Goal: Task Accomplishment & Management: Use online tool/utility

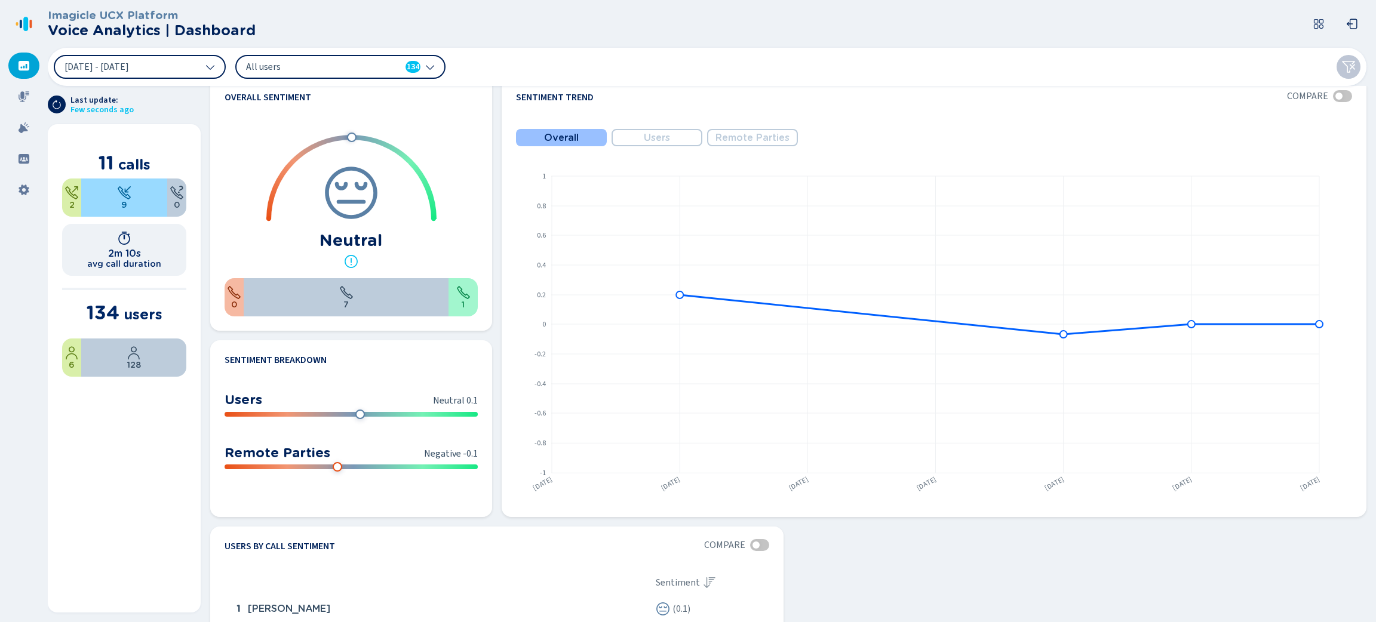
scroll to position [617, 0]
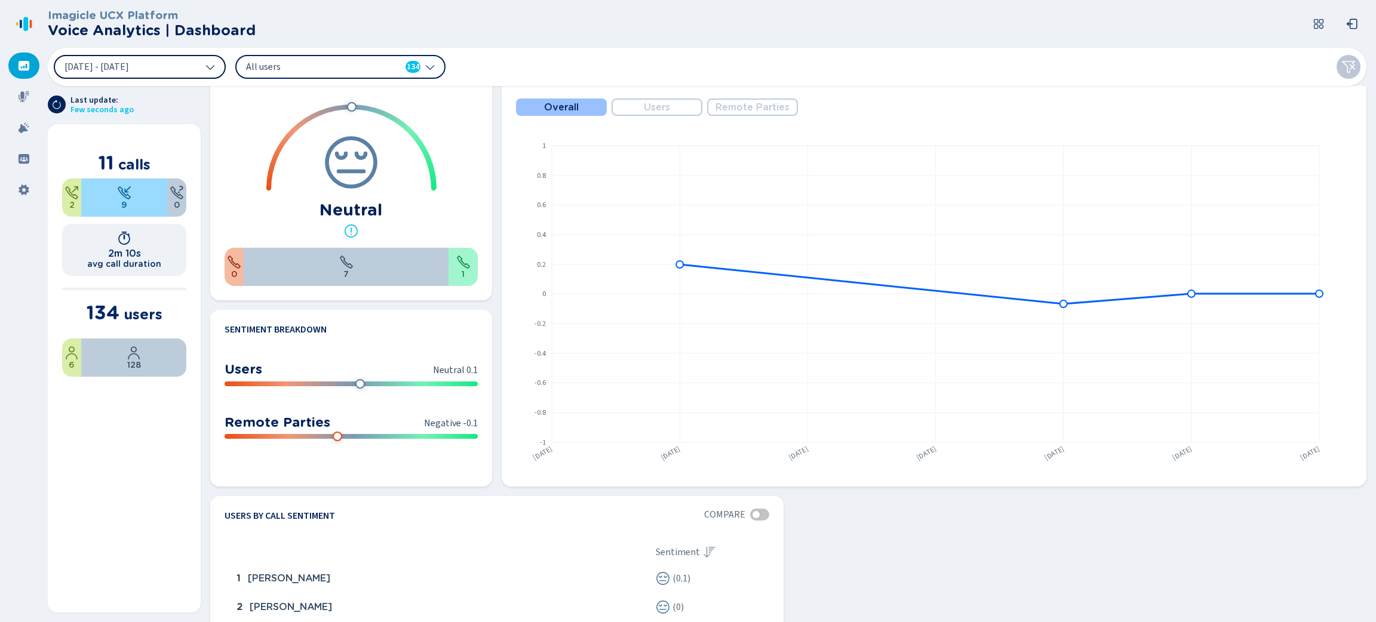
click at [195, 66] on button "[DATE] - [DATE]" at bounding box center [140, 67] width 172 height 24
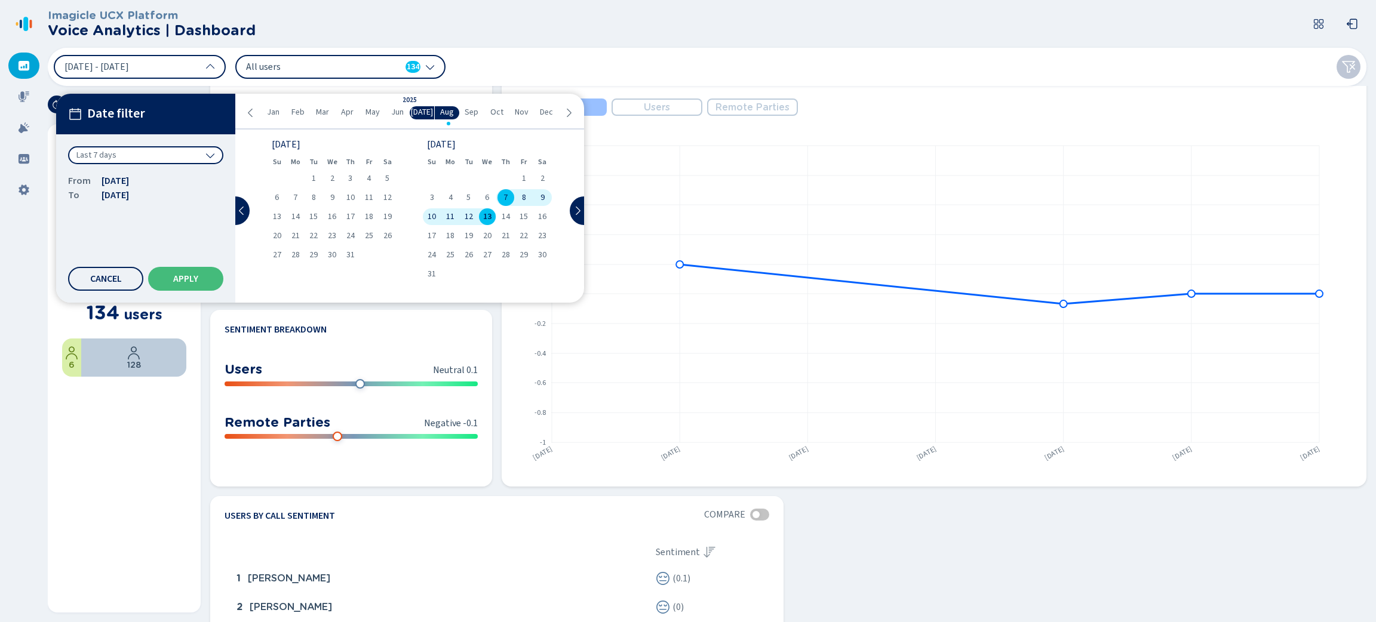
click at [197, 149] on div "Last 7 days" at bounding box center [145, 155] width 155 height 18
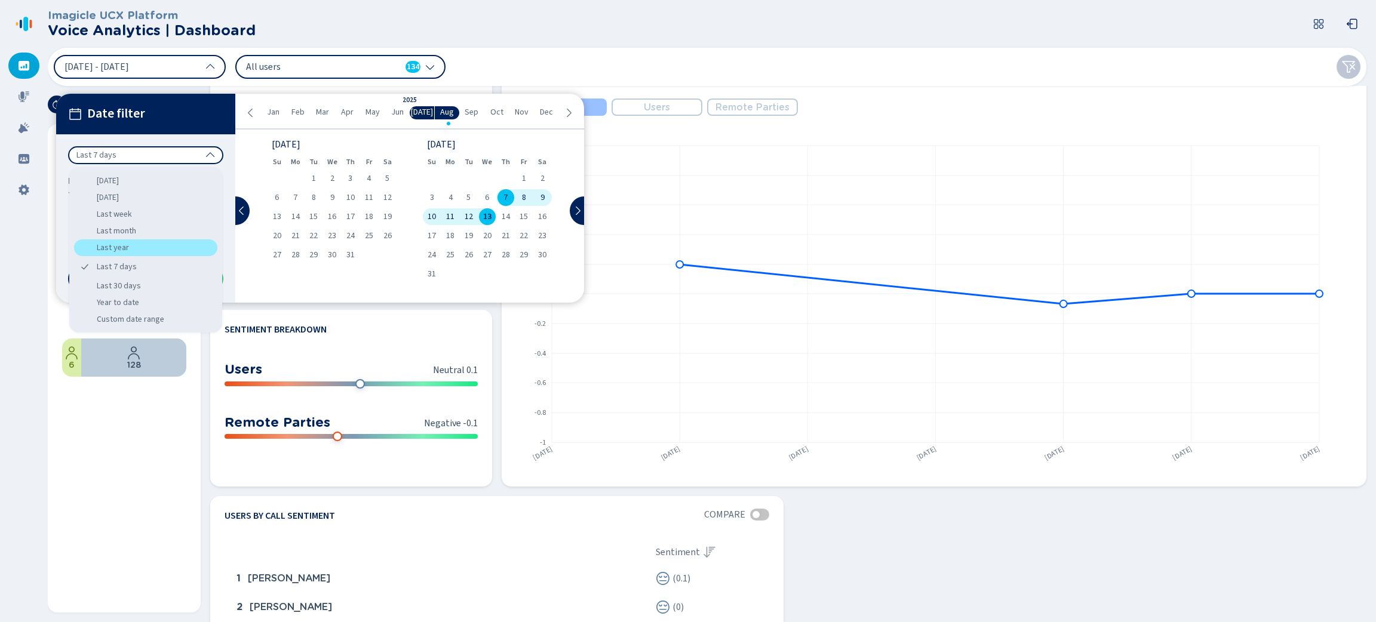
click at [140, 251] on div "Last year" at bounding box center [145, 247] width 143 height 17
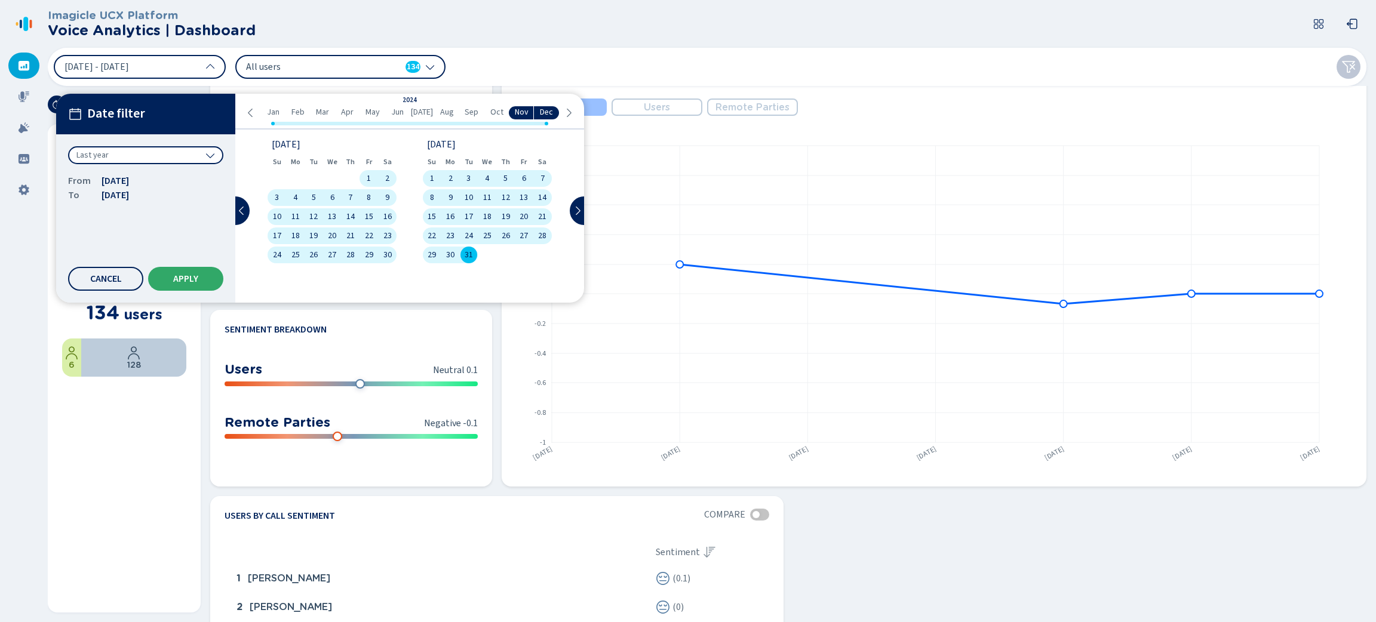
click at [191, 276] on span "Apply" at bounding box center [185, 279] width 25 height 10
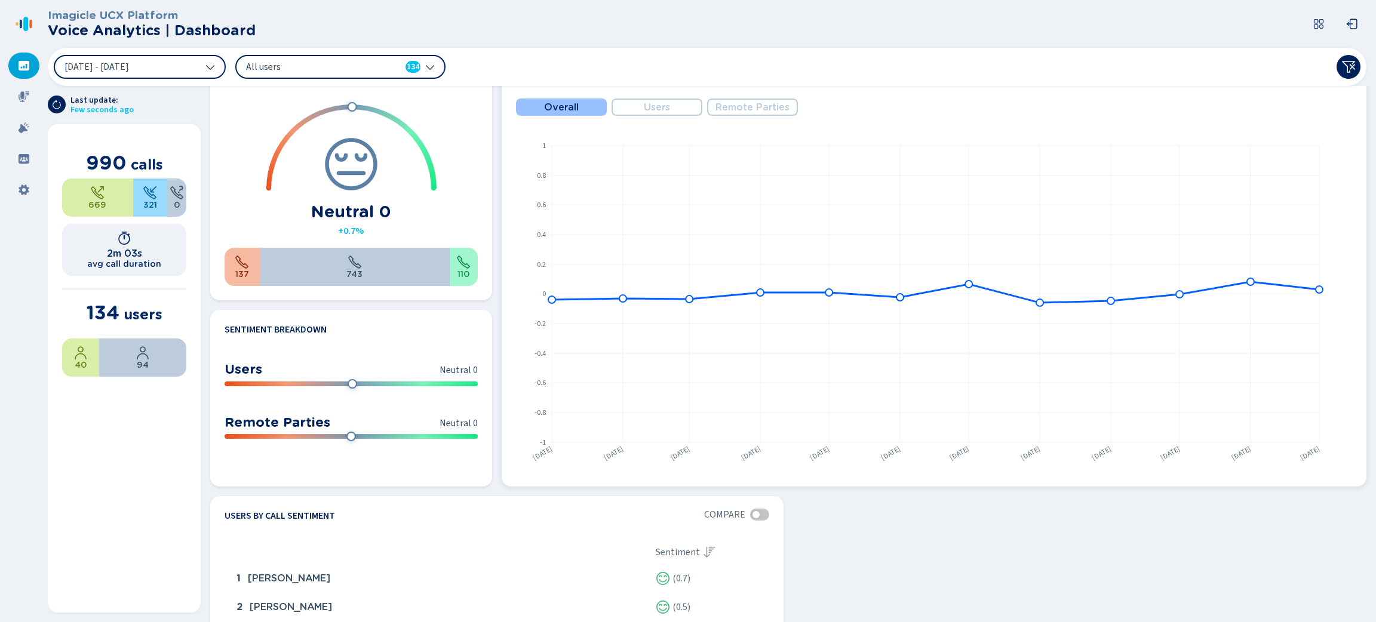
click at [661, 107] on span "Users" at bounding box center [657, 107] width 26 height 11
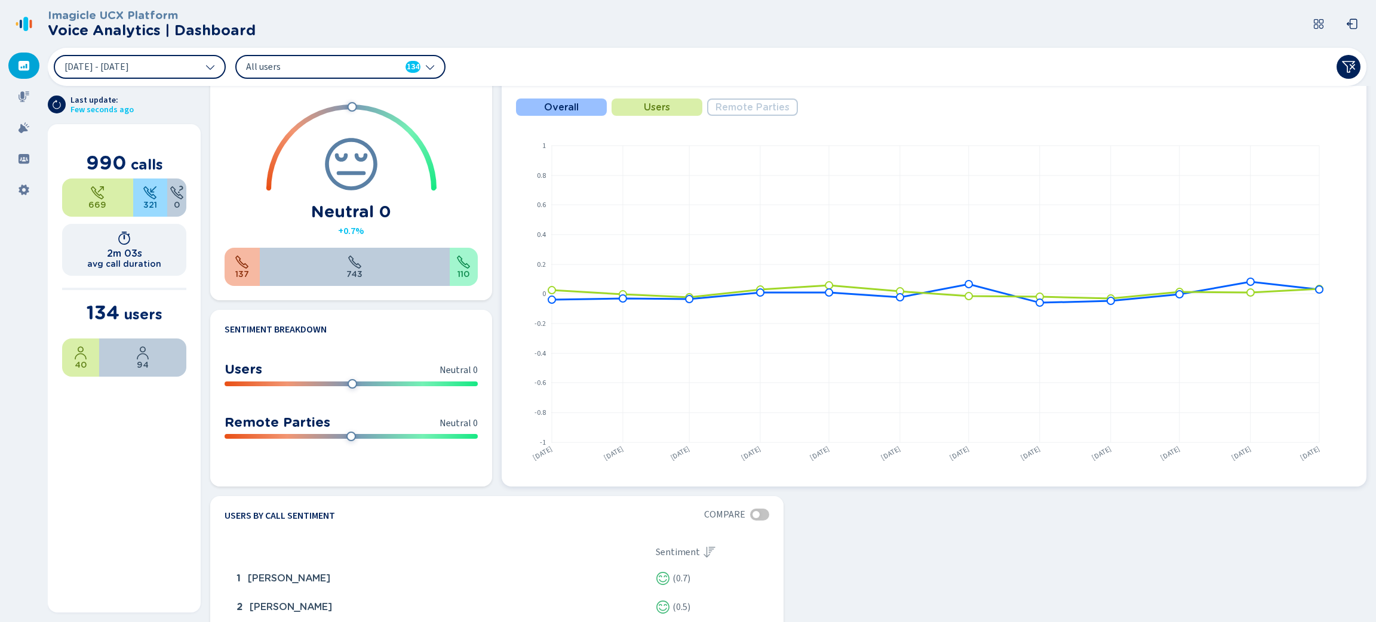
click at [752, 111] on span "Remote Parties" at bounding box center [752, 107] width 74 height 11
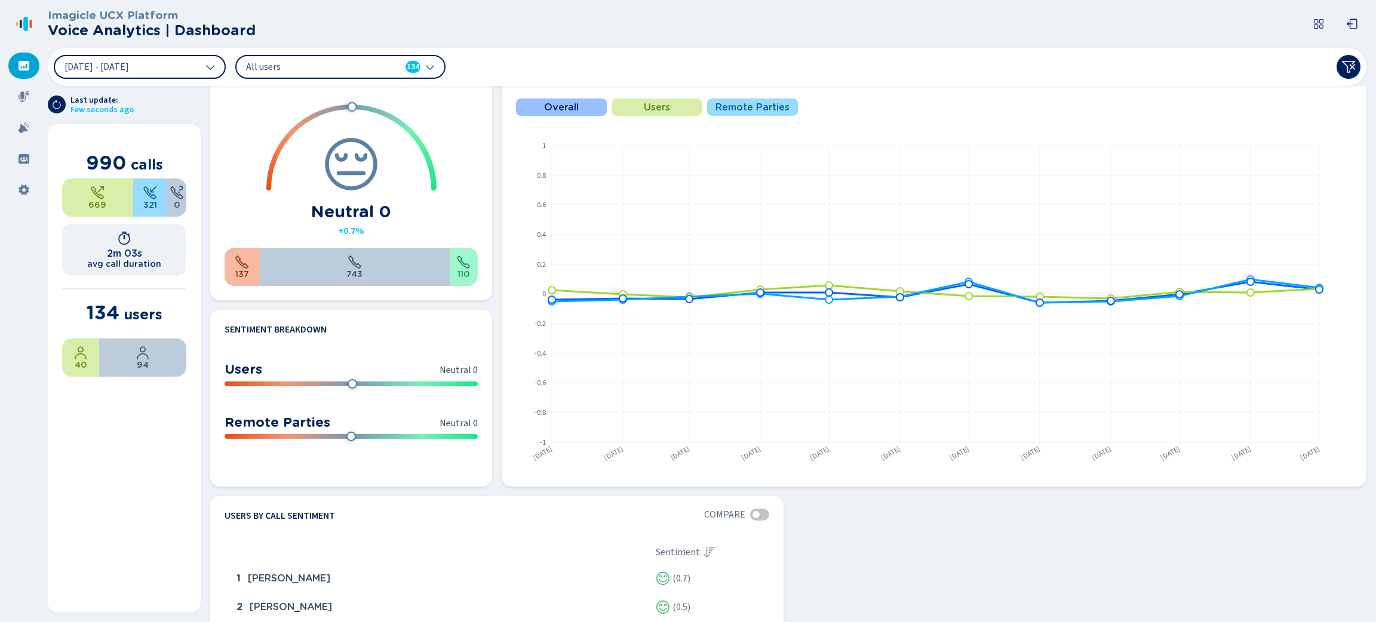
click at [214, 77] on button "[DATE] - [DATE]" at bounding box center [140, 67] width 172 height 24
click at [435, 68] on div "All users 134" at bounding box center [340, 67] width 210 height 24
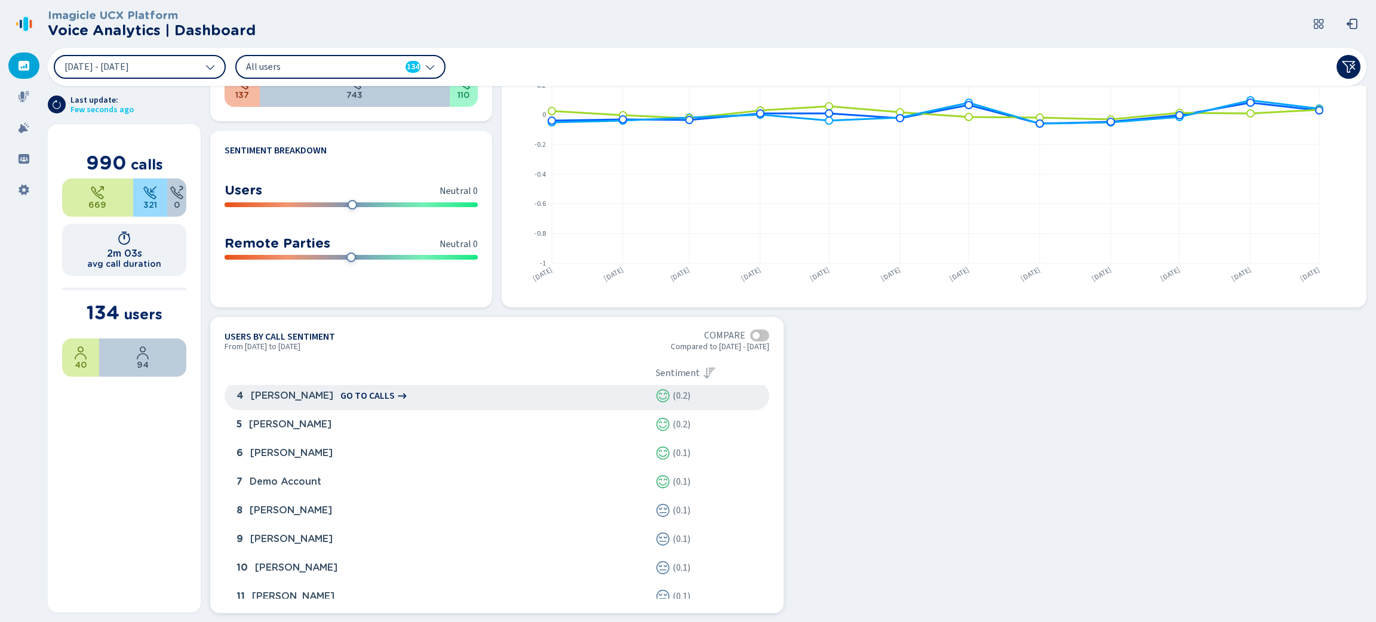
scroll to position [0, 0]
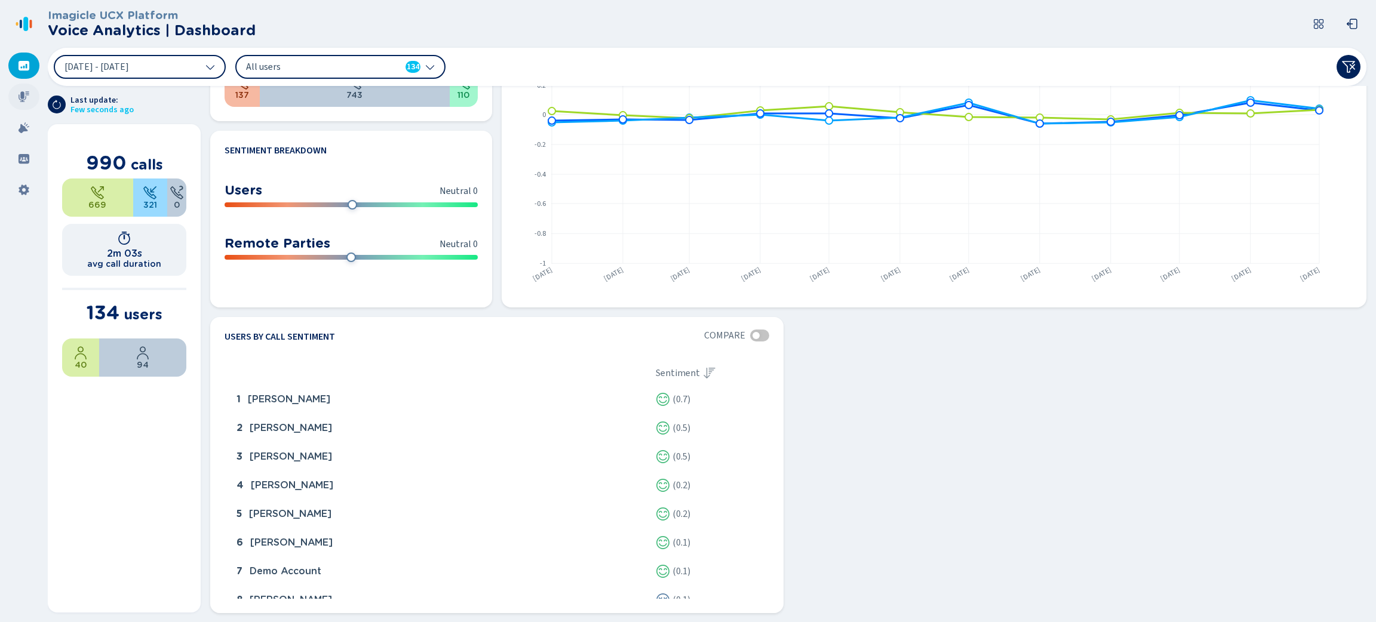
click at [26, 97] on icon at bounding box center [24, 97] width 12 height 12
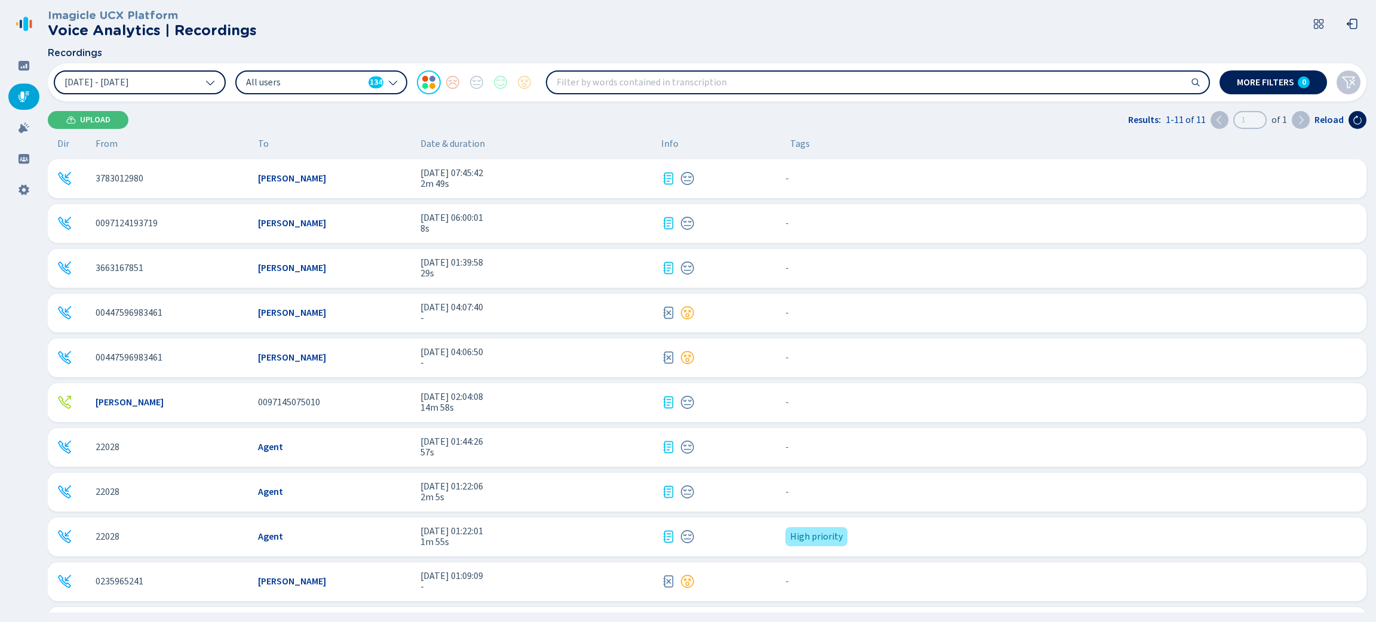
click at [220, 81] on button "[DATE] - [DATE]" at bounding box center [140, 82] width 172 height 24
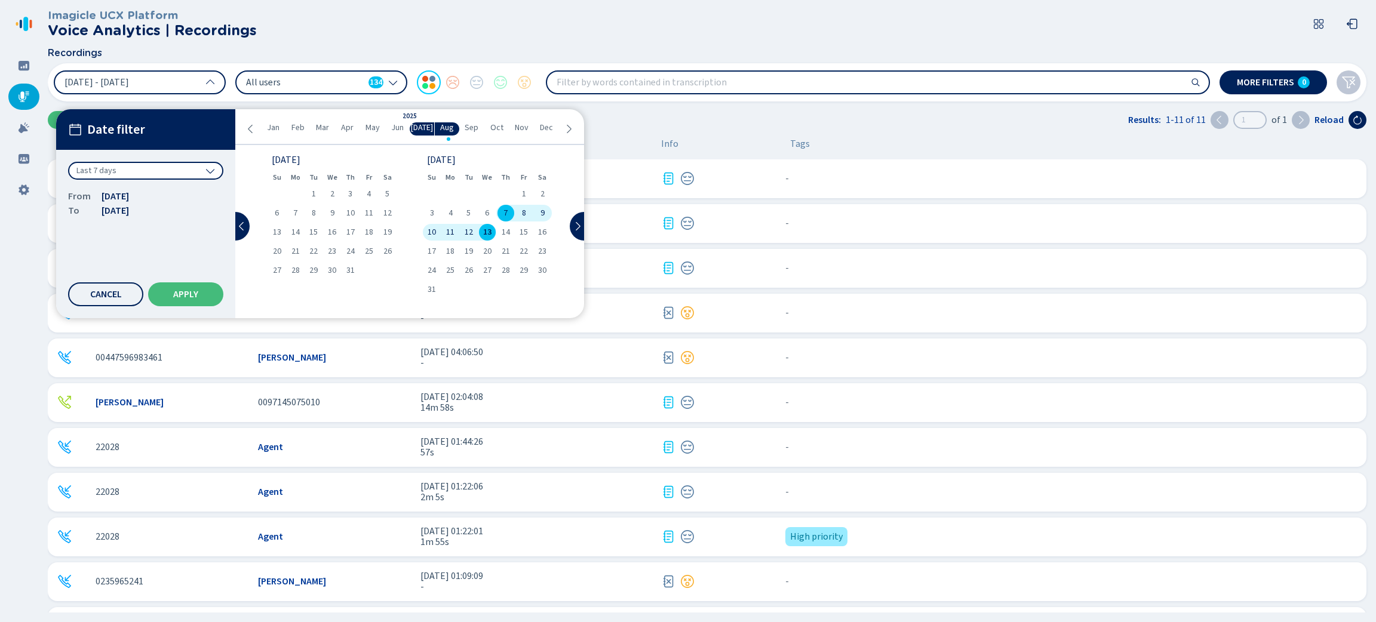
click at [170, 174] on div "Last 7 days" at bounding box center [145, 171] width 155 height 18
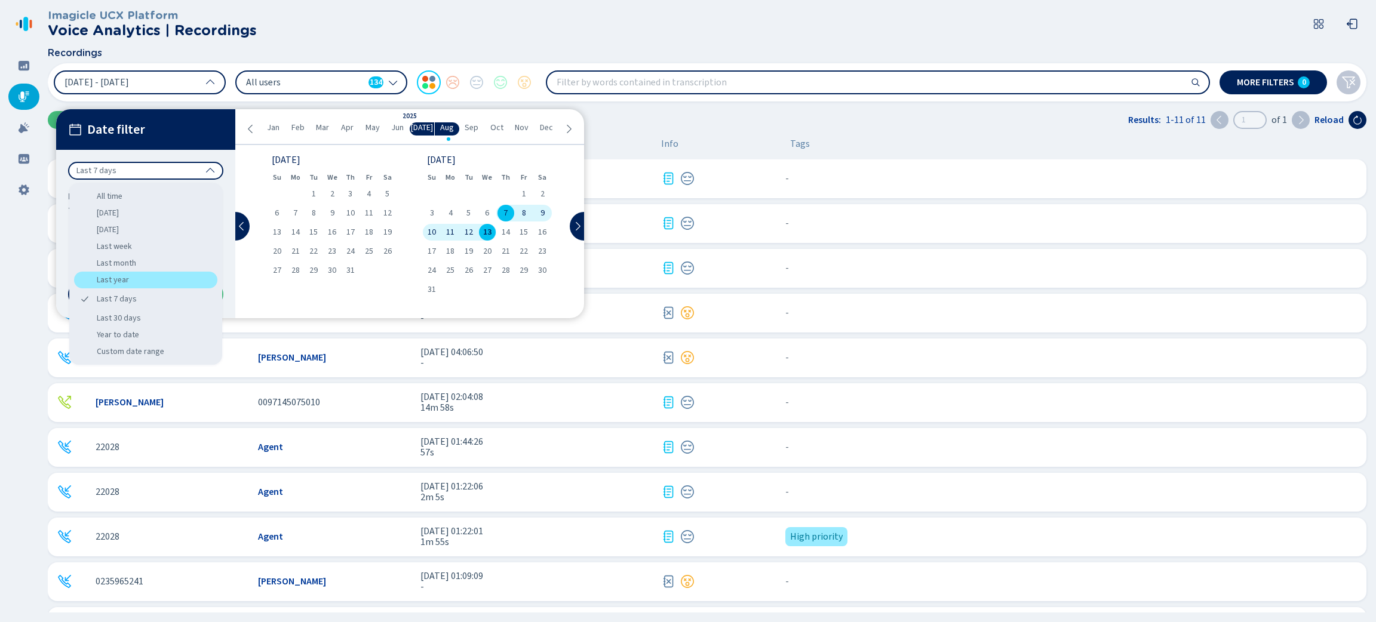
click at [133, 281] on div "Last year" at bounding box center [145, 280] width 143 height 17
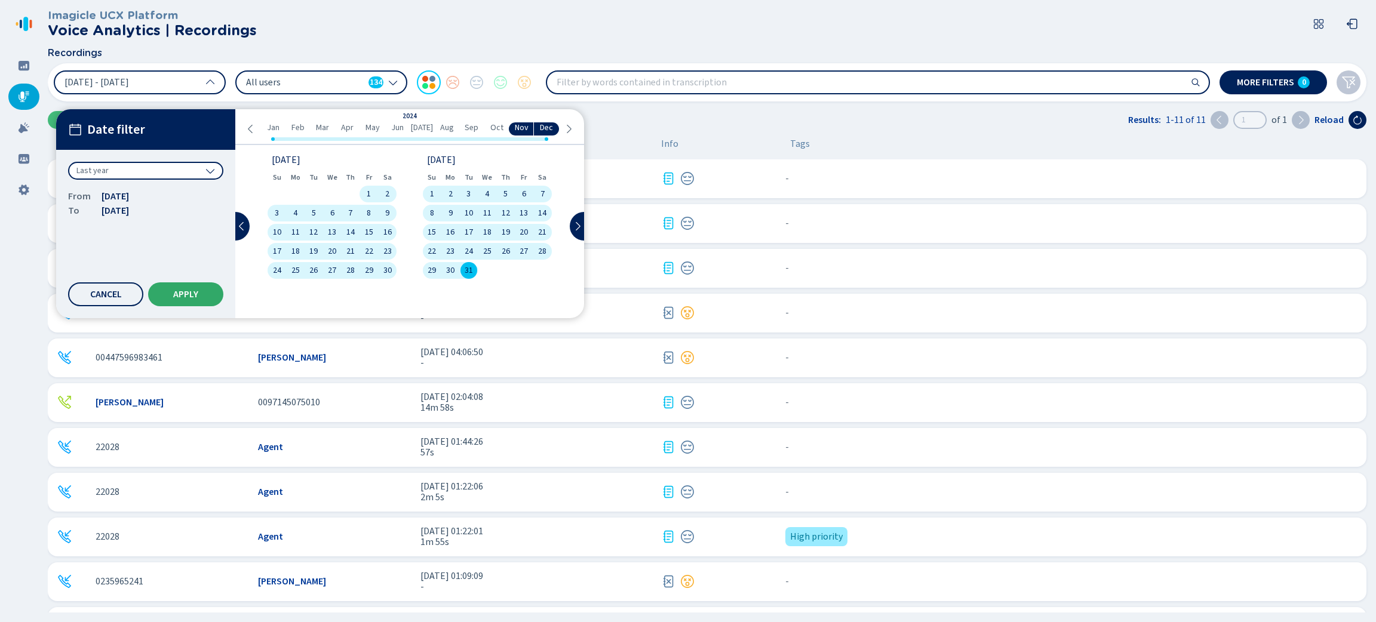
click at [192, 296] on span "Apply" at bounding box center [185, 295] width 25 height 10
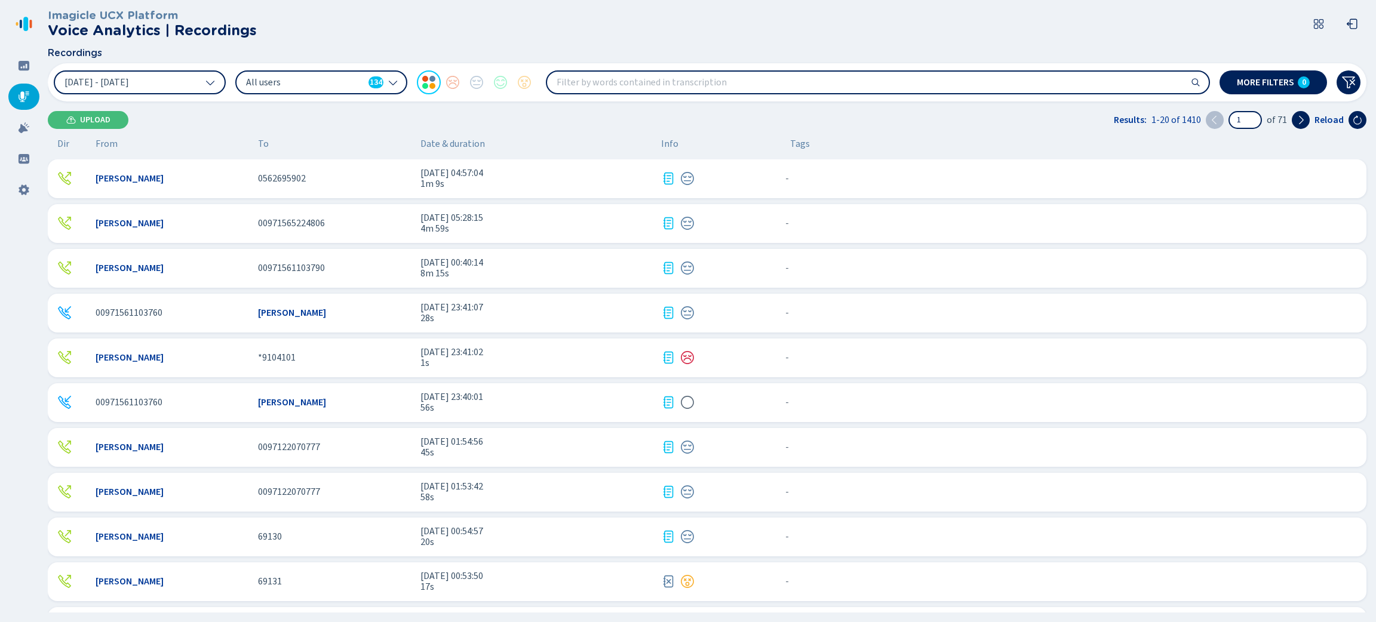
click at [725, 85] on input "search" at bounding box center [877, 82] width 661 height 21
type input "Credit Card"
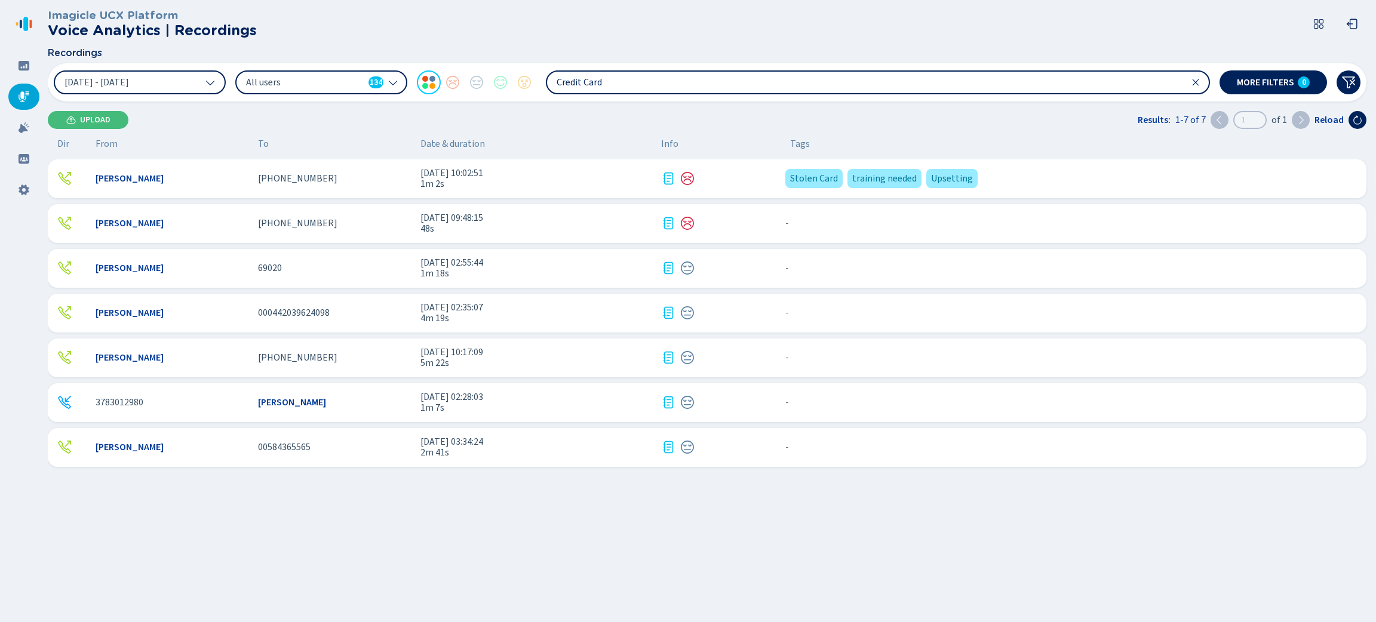
click at [602, 175] on span "[DATE] 10:02:51" at bounding box center [535, 173] width 231 height 11
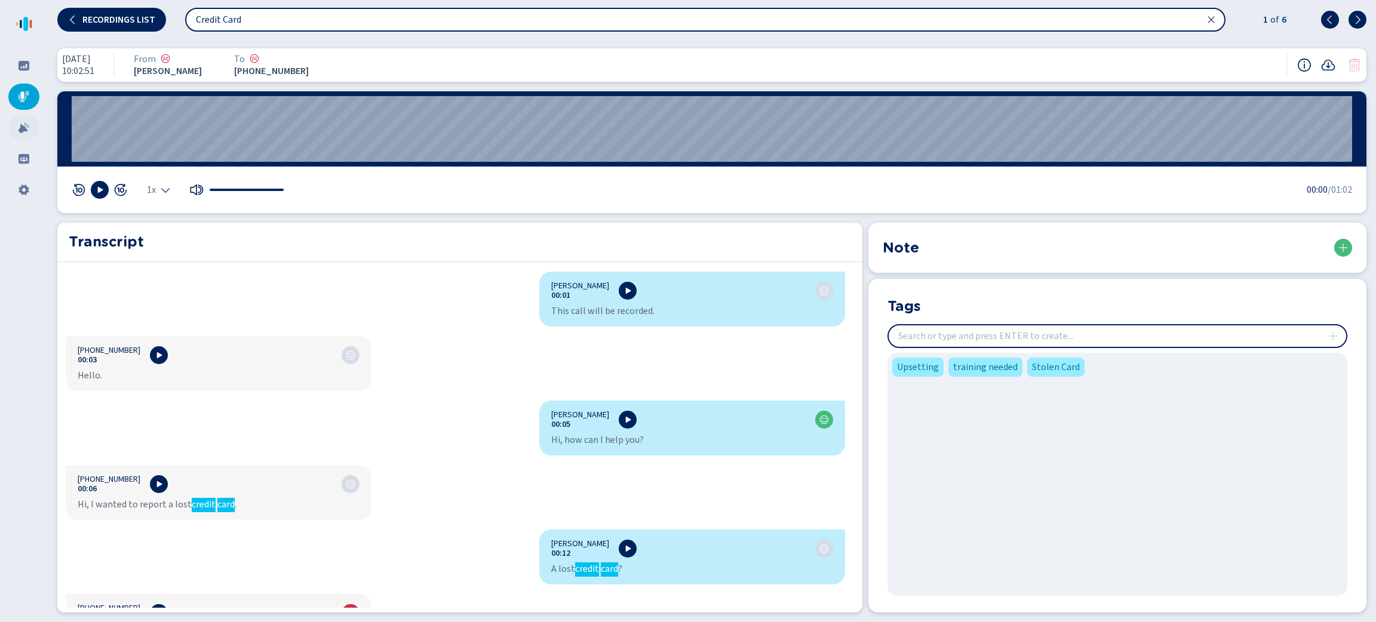
click at [19, 134] on div at bounding box center [23, 128] width 31 height 26
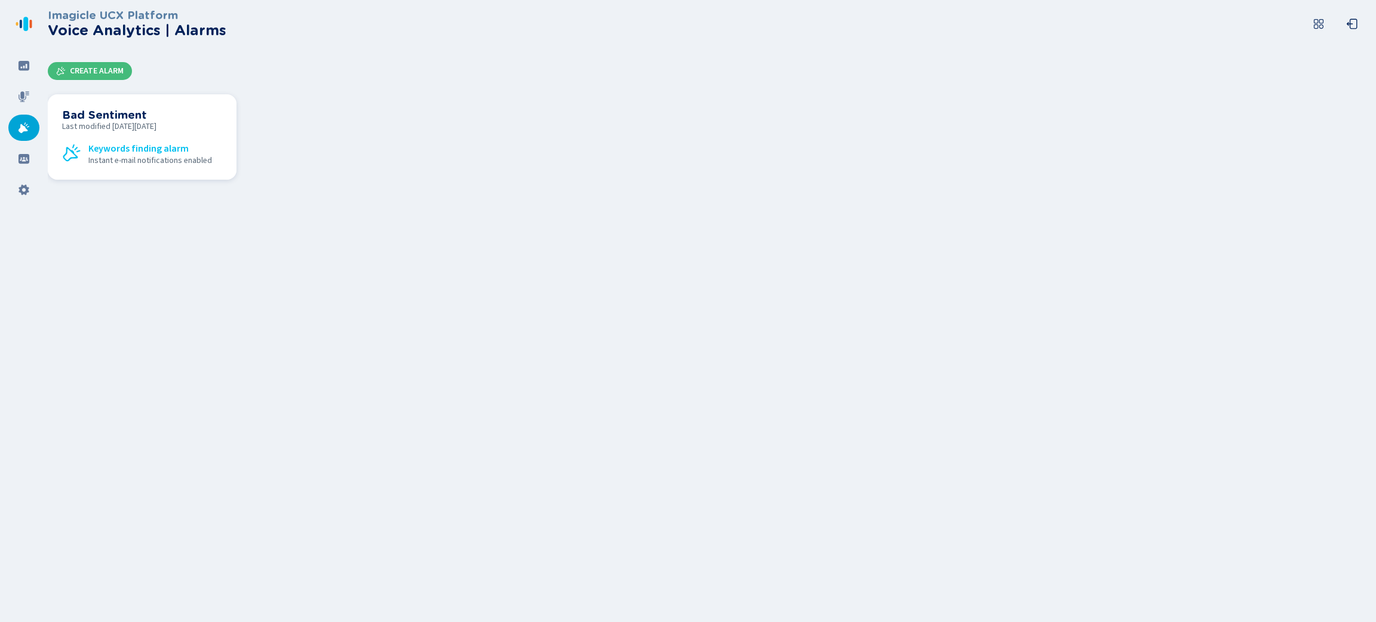
click at [170, 144] on span "Keywords finding alarm" at bounding box center [138, 148] width 100 height 11
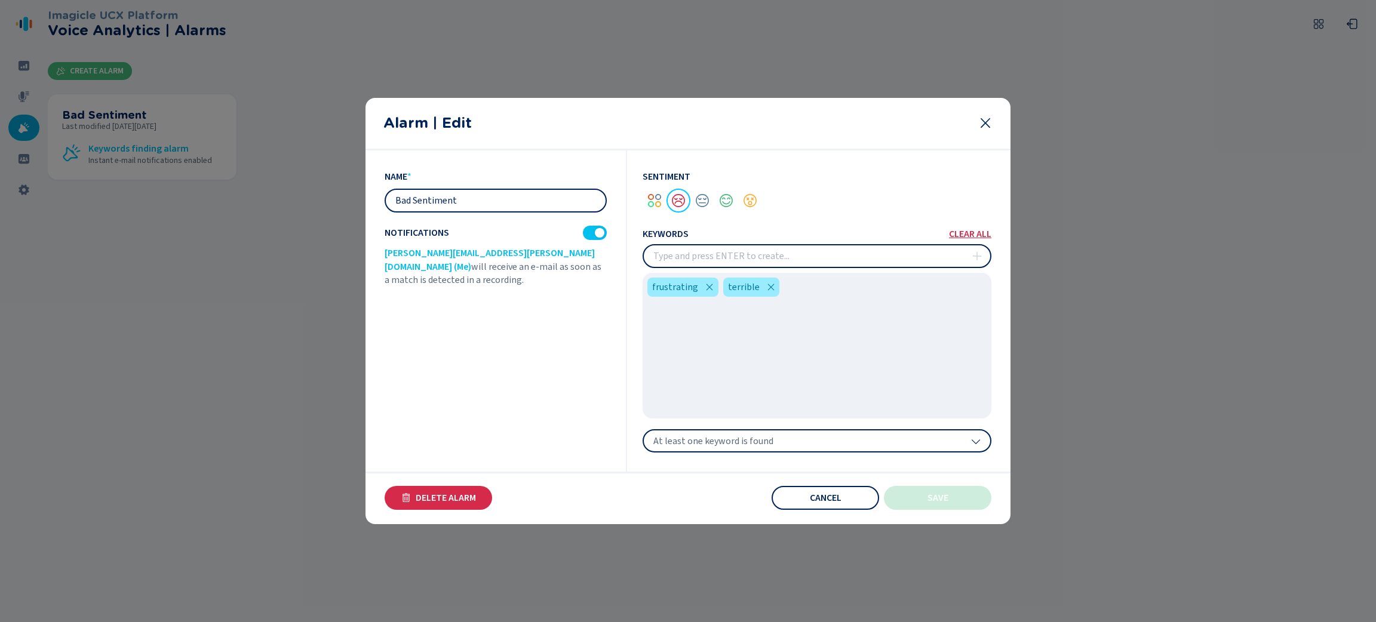
click at [736, 261] on input "insert" at bounding box center [817, 255] width 346 height 21
type input "angry"
type input "upset"
click at [936, 441] on div "At least one keyword is found" at bounding box center [816, 441] width 349 height 24
click at [620, 360] on div "name * Bad Sentiment Notifications [PERSON_NAME][EMAIL_ADDRESS][PERSON_NAME][DO…" at bounding box center [505, 311] width 242 height 322
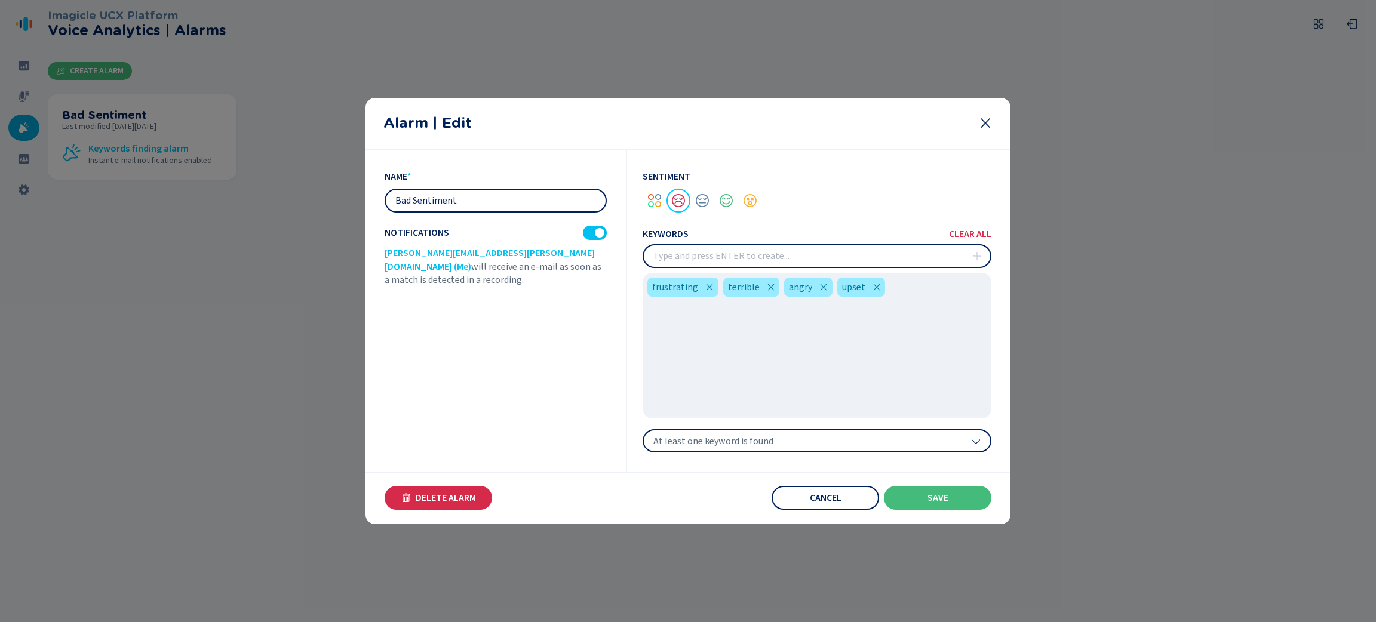
click at [880, 439] on div "At least one keyword is found" at bounding box center [816, 441] width 349 height 24
click at [531, 339] on div "name * Bad Sentiment Notifications [PERSON_NAME][EMAIL_ADDRESS][PERSON_NAME][DO…" at bounding box center [505, 311] width 242 height 322
click at [677, 257] on input "insert" at bounding box center [817, 255] width 346 height 21
click at [850, 501] on button "Cancel" at bounding box center [824, 498] width 107 height 24
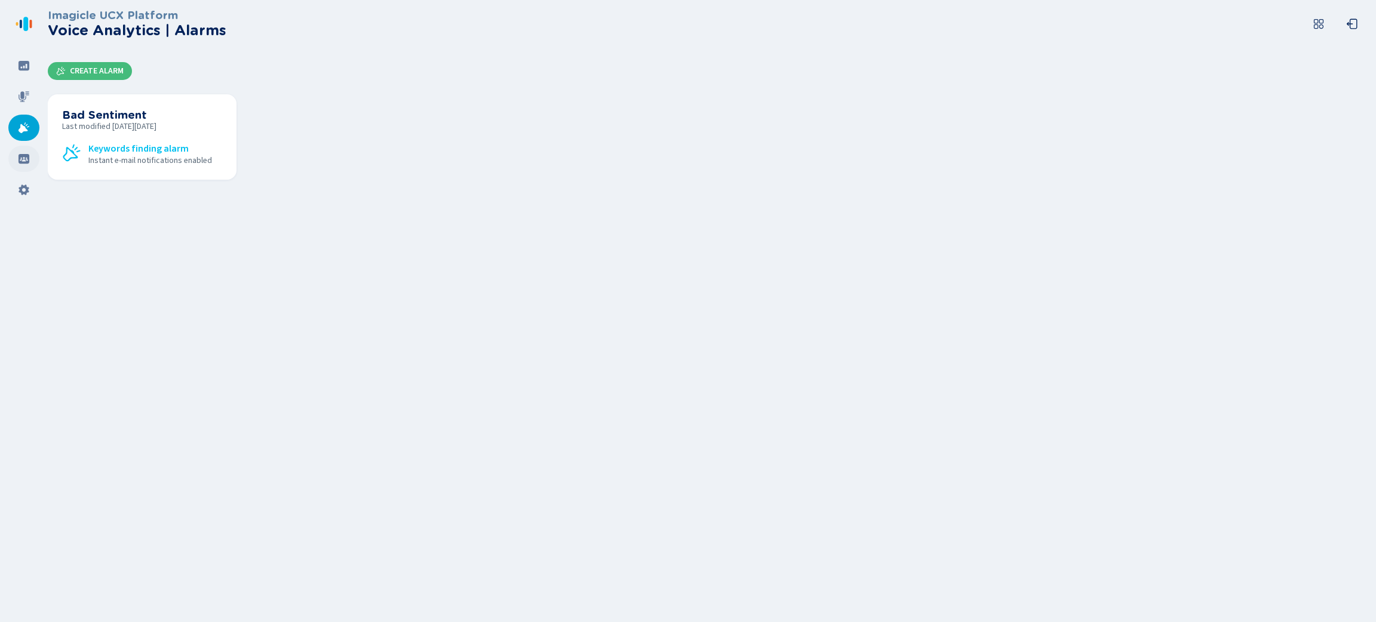
click at [27, 159] on icon at bounding box center [24, 159] width 12 height 12
